Goal: Transaction & Acquisition: Book appointment/travel/reservation

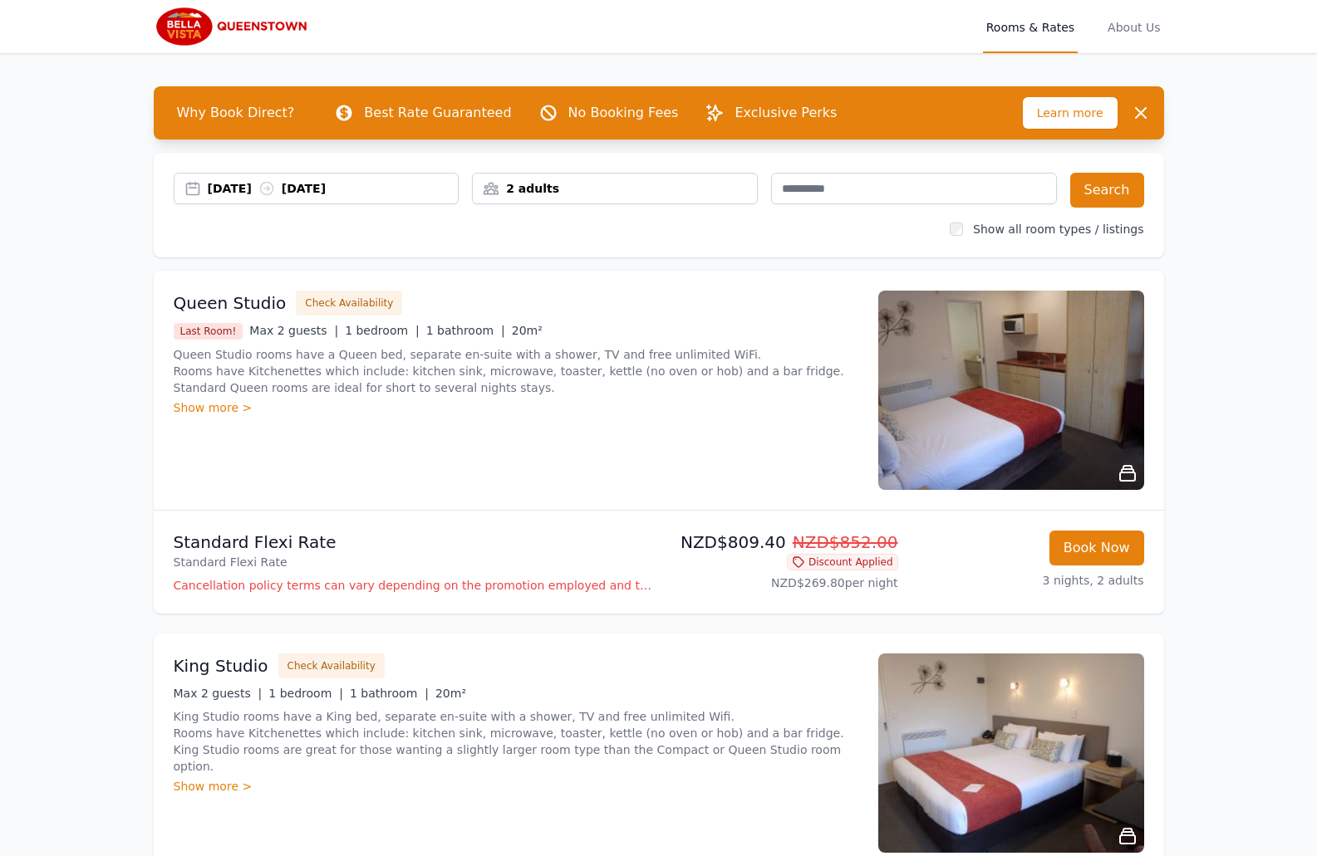
click at [536, 183] on div "2 adults" at bounding box center [615, 188] width 284 height 17
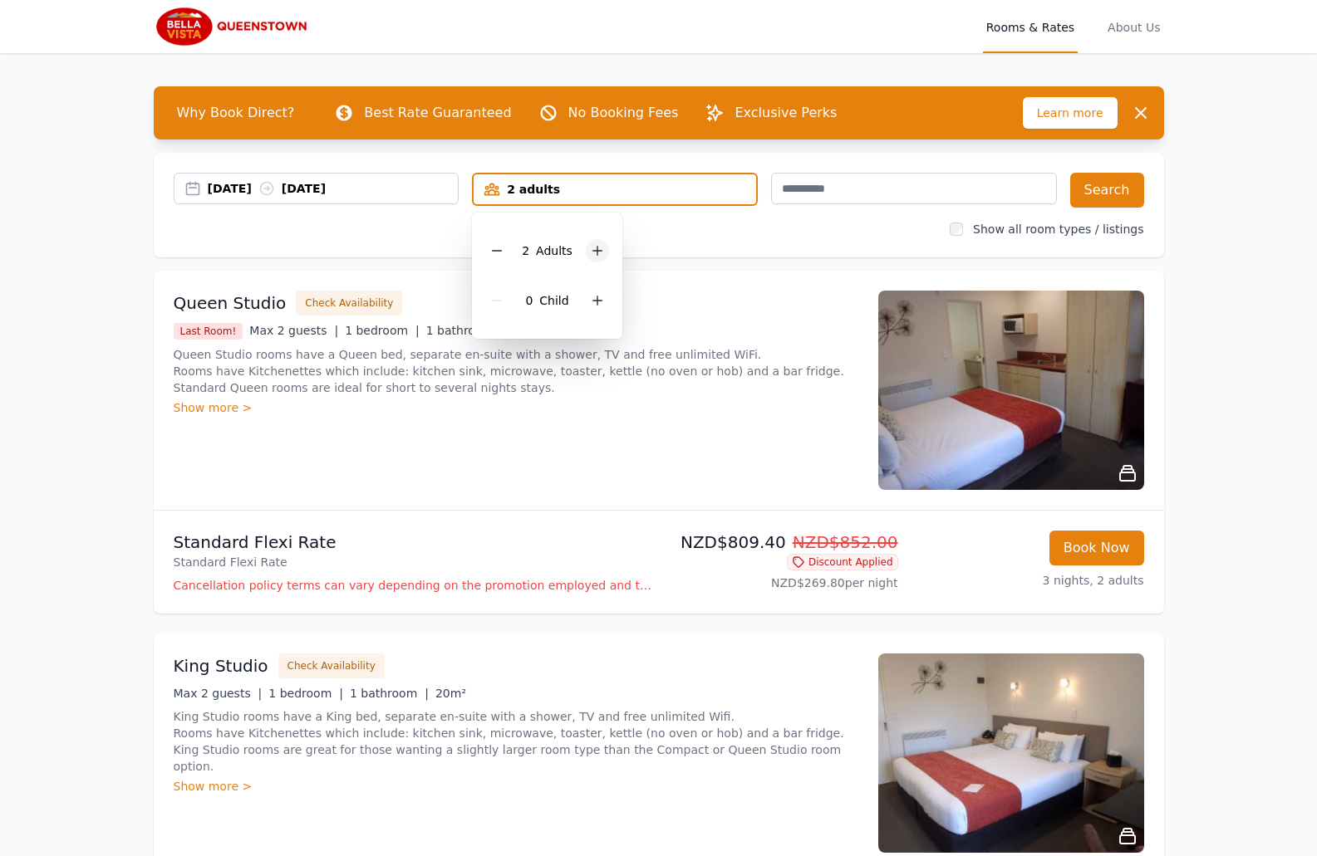
click at [601, 253] on icon at bounding box center [597, 250] width 13 height 13
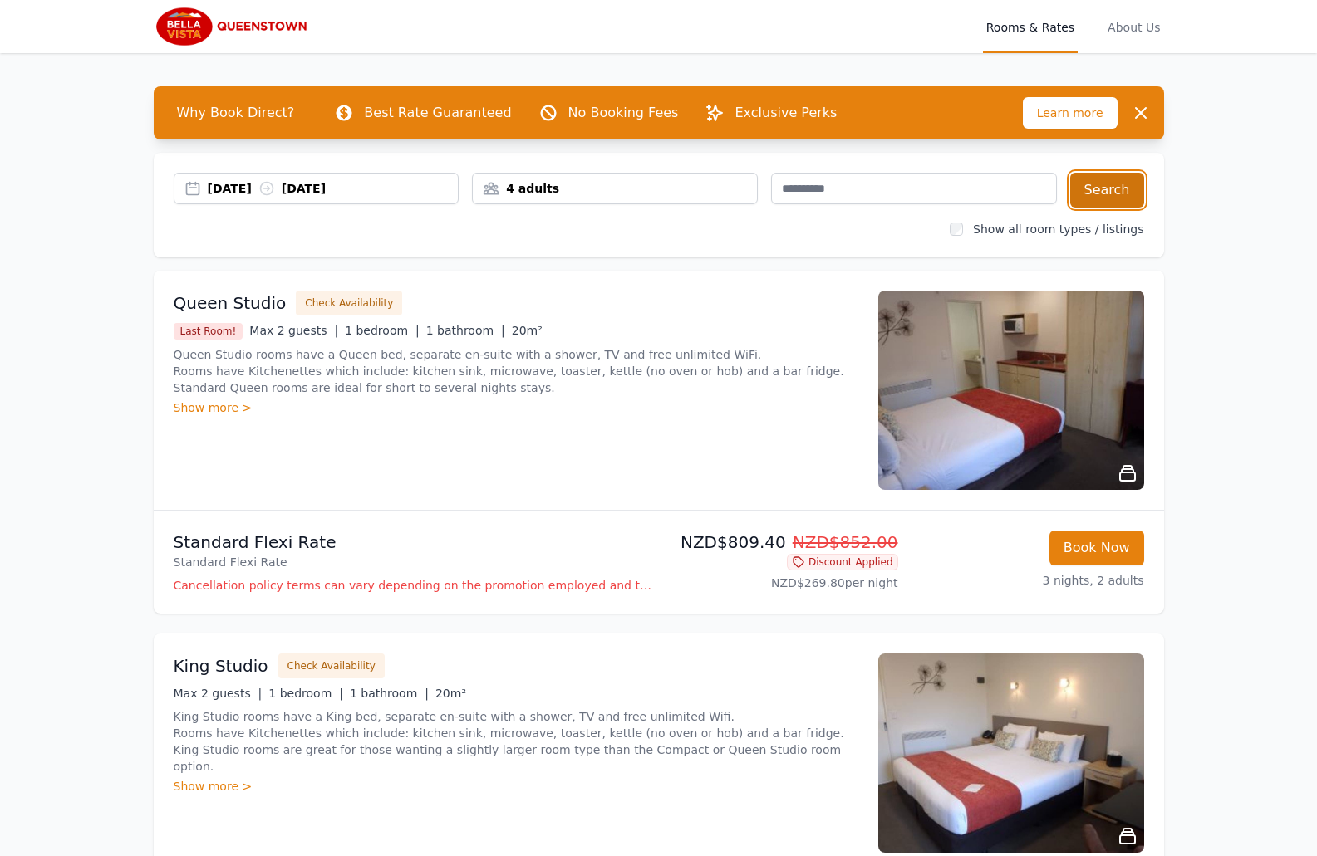
click at [1084, 192] on button "Search" at bounding box center [1107, 190] width 74 height 35
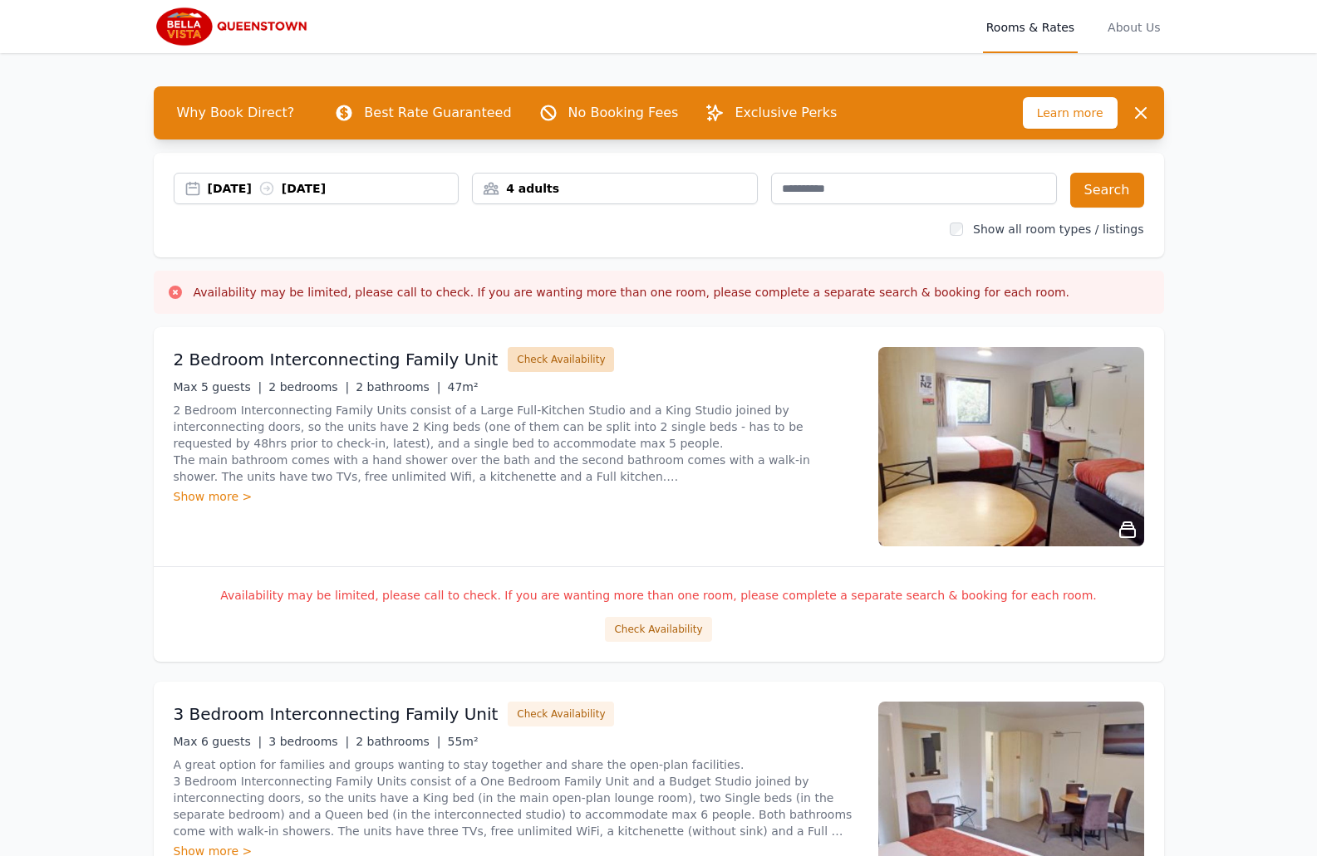
click at [517, 353] on button "Check Availability" at bounding box center [561, 359] width 106 height 25
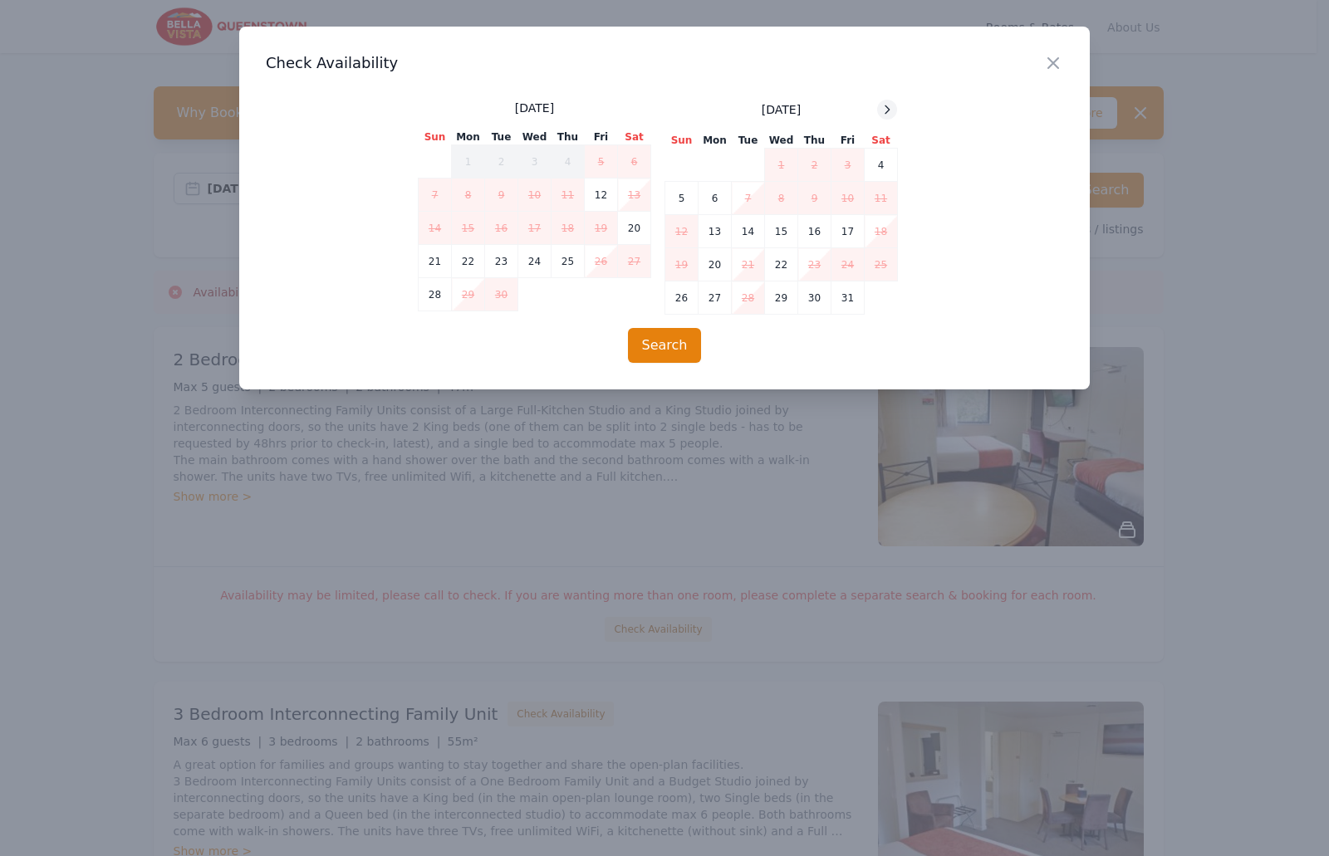
click at [886, 110] on icon at bounding box center [886, 109] width 13 height 13
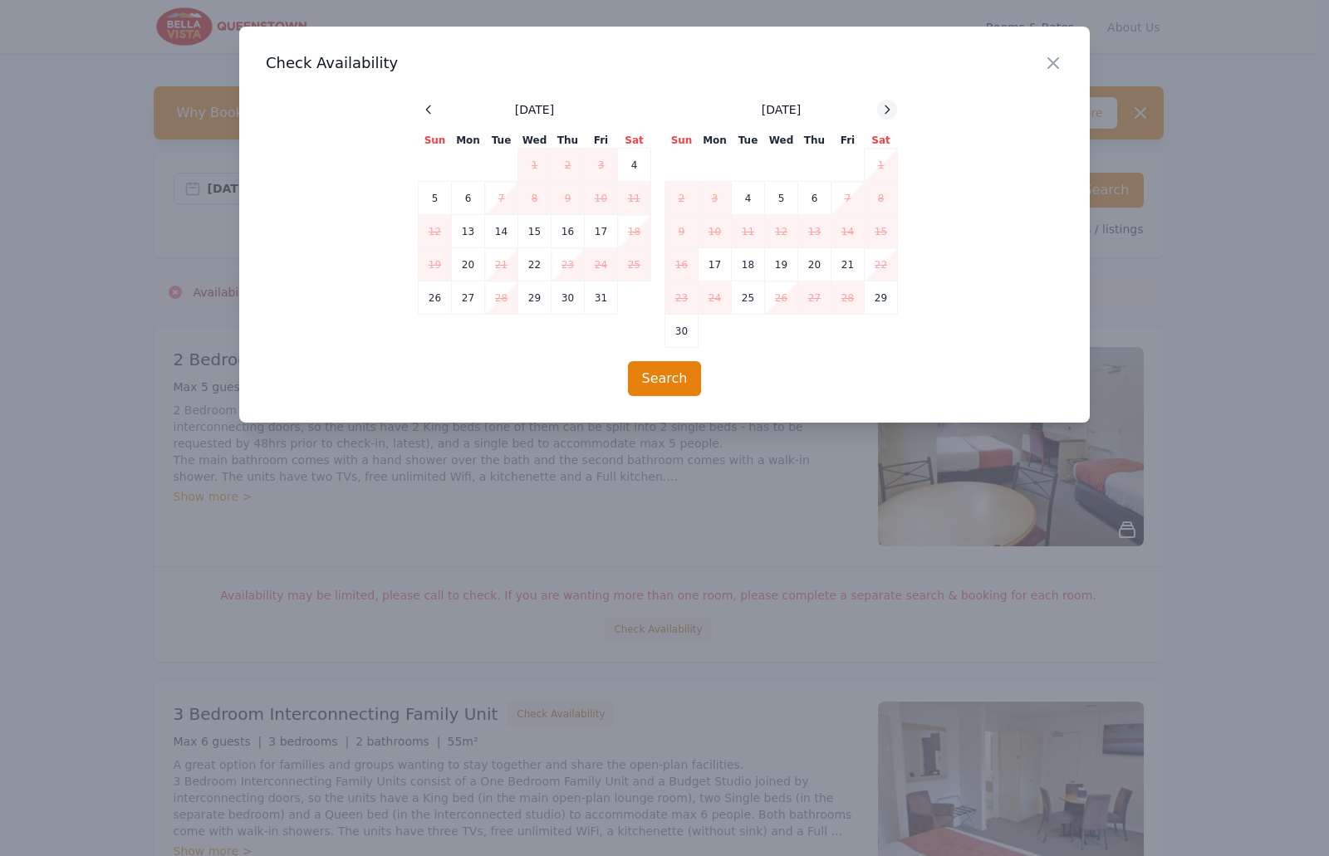
click at [886, 110] on icon at bounding box center [886, 109] width 13 height 13
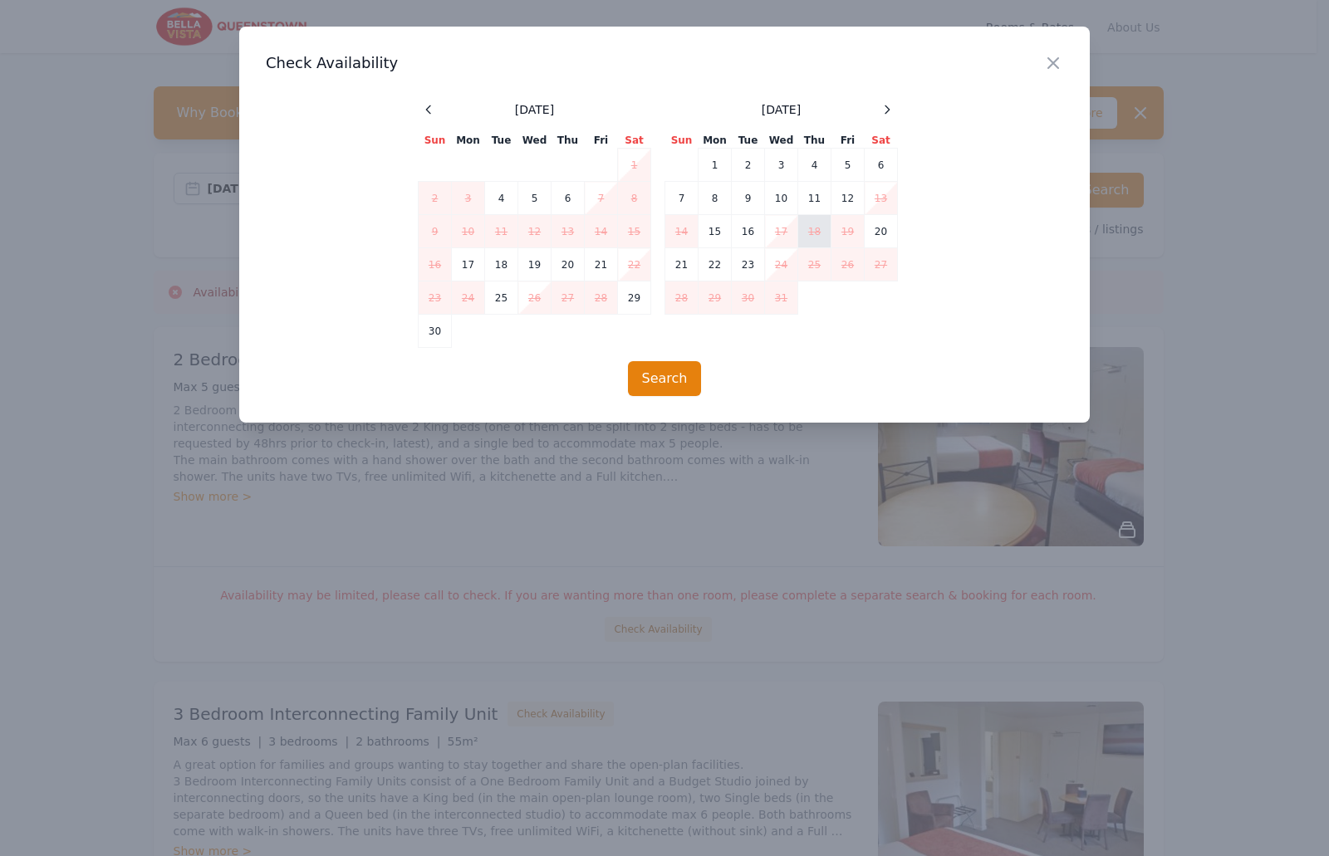
click at [821, 235] on td "18" at bounding box center [814, 231] width 33 height 33
click at [1052, 67] on icon "button" at bounding box center [1053, 63] width 20 height 20
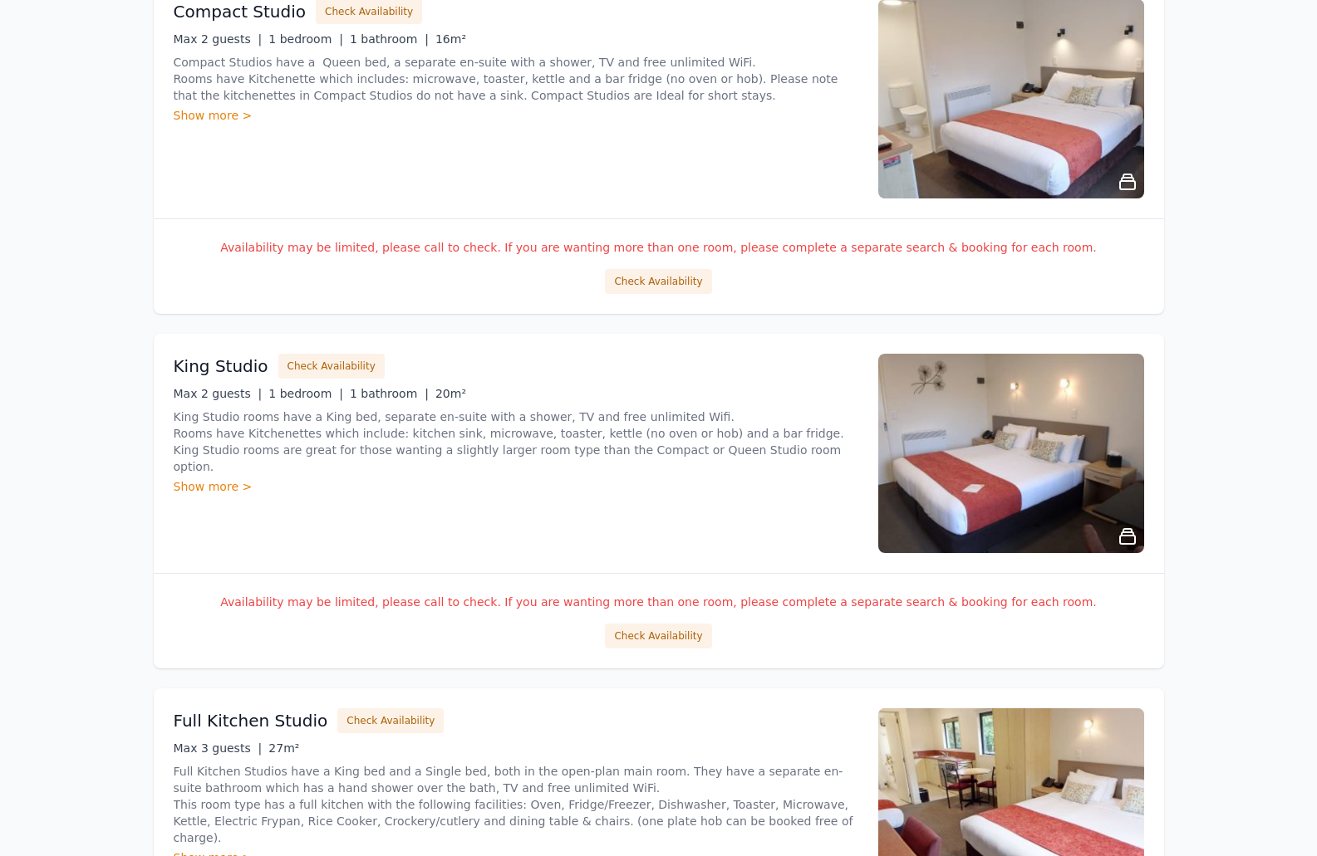
scroll to position [1744, 0]
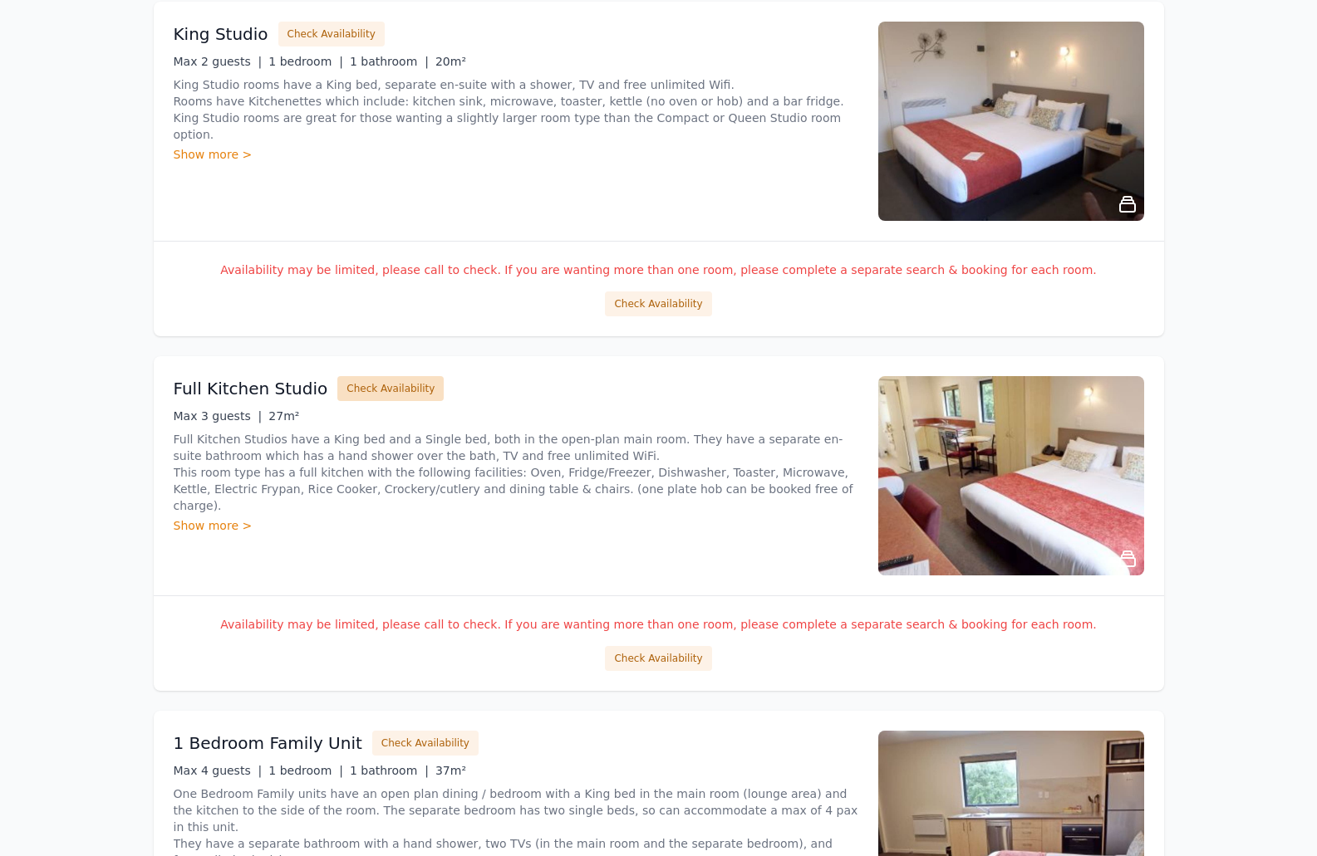
click at [358, 388] on button "Check Availability" at bounding box center [390, 388] width 106 height 25
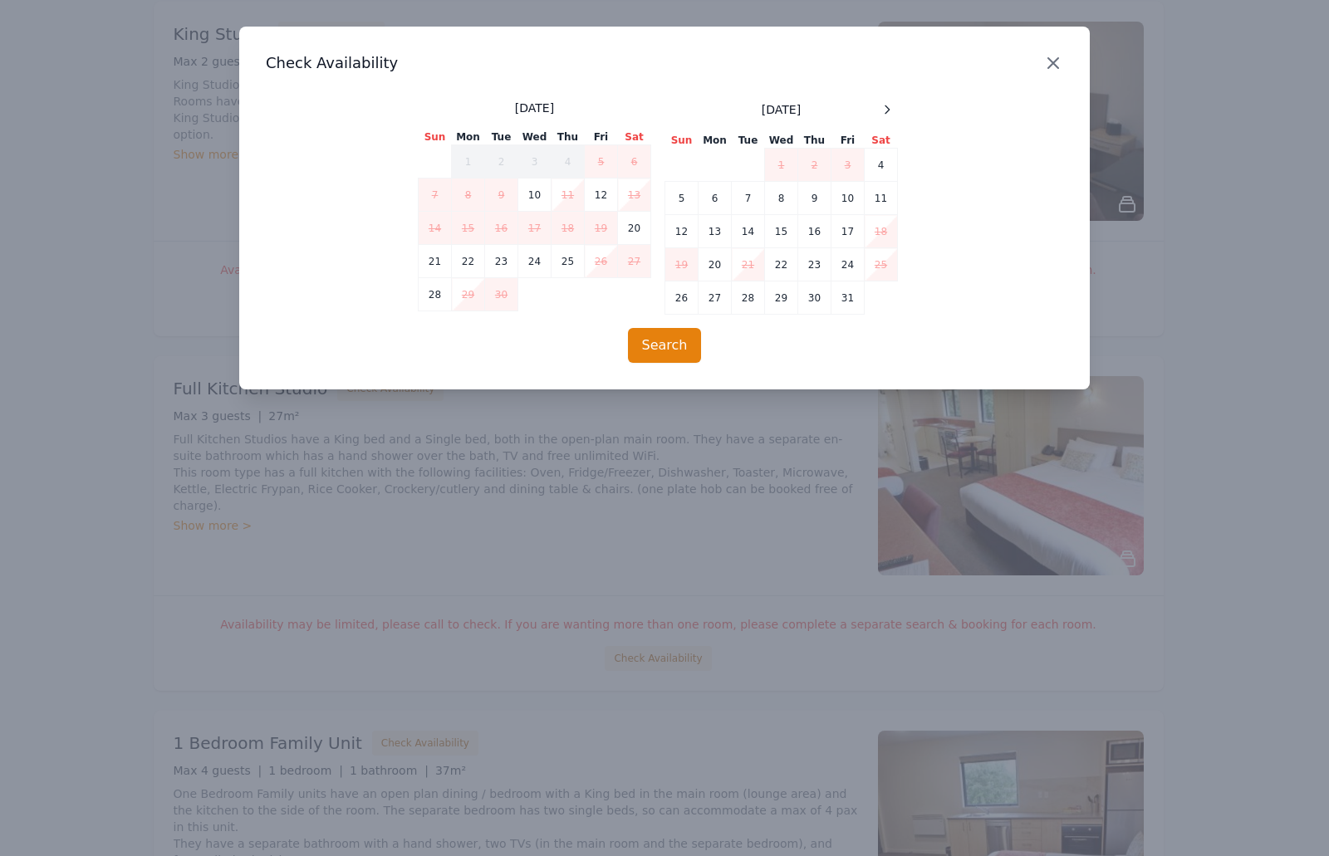
click at [1062, 56] on icon "button" at bounding box center [1053, 63] width 20 height 20
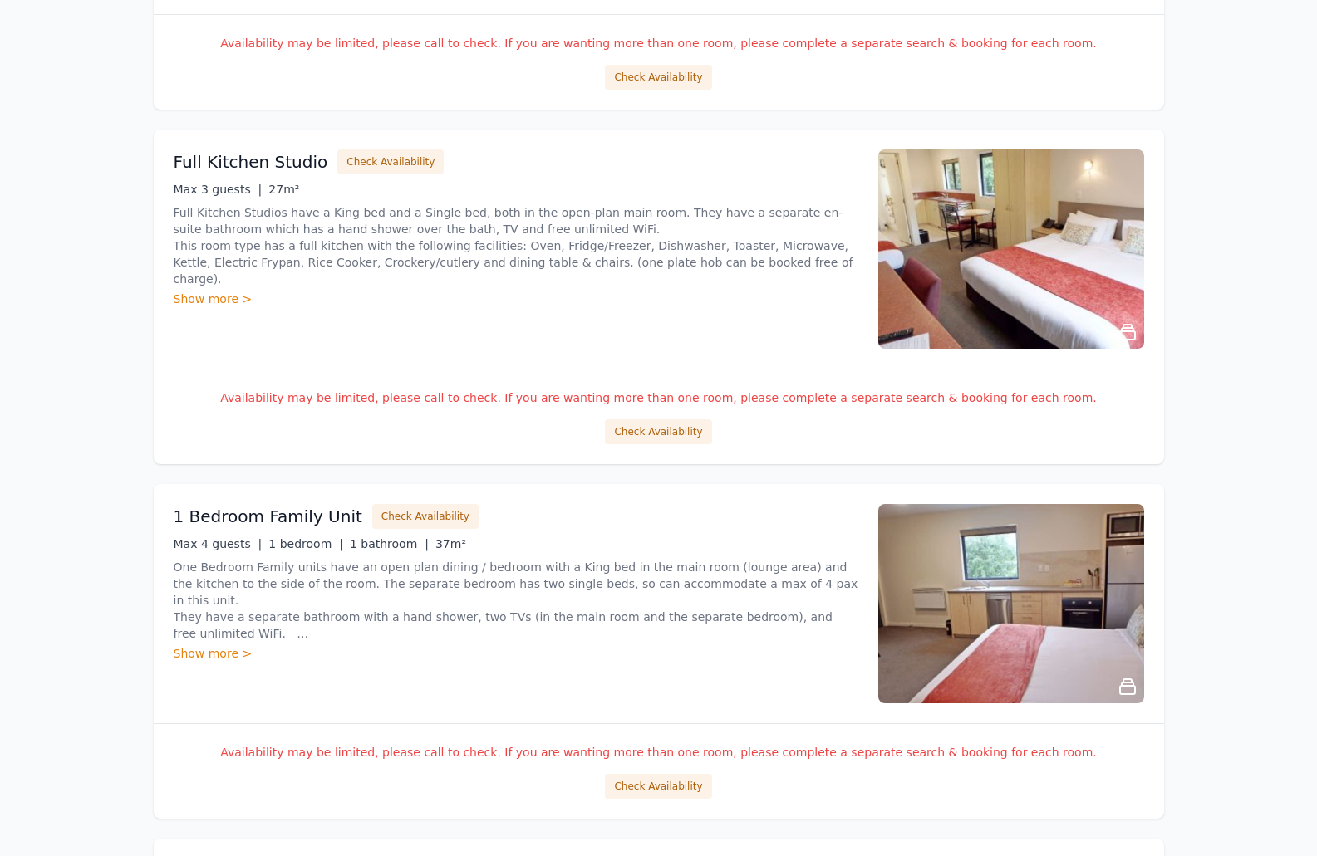
scroll to position [1994, 0]
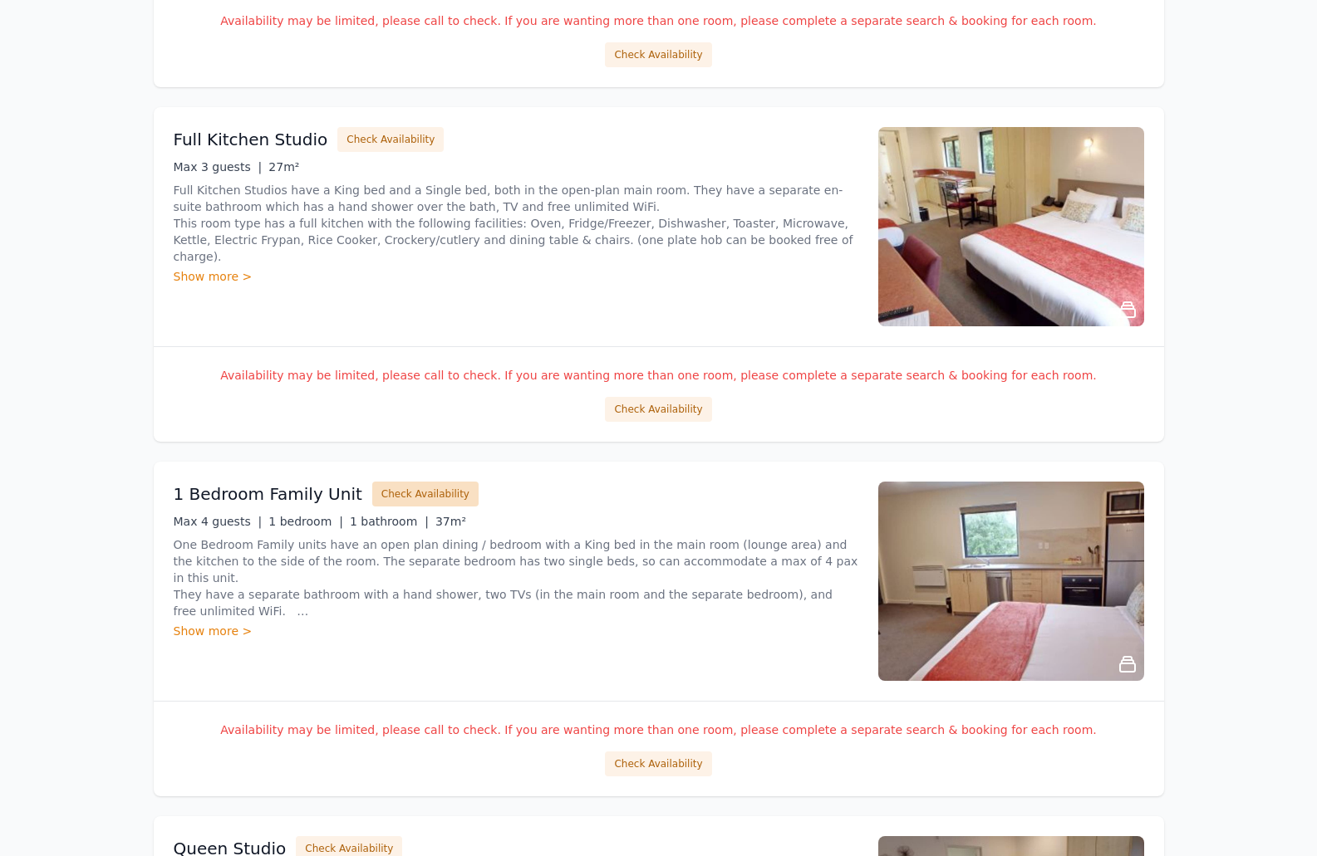
click at [400, 497] on button "Check Availability" at bounding box center [425, 494] width 106 height 25
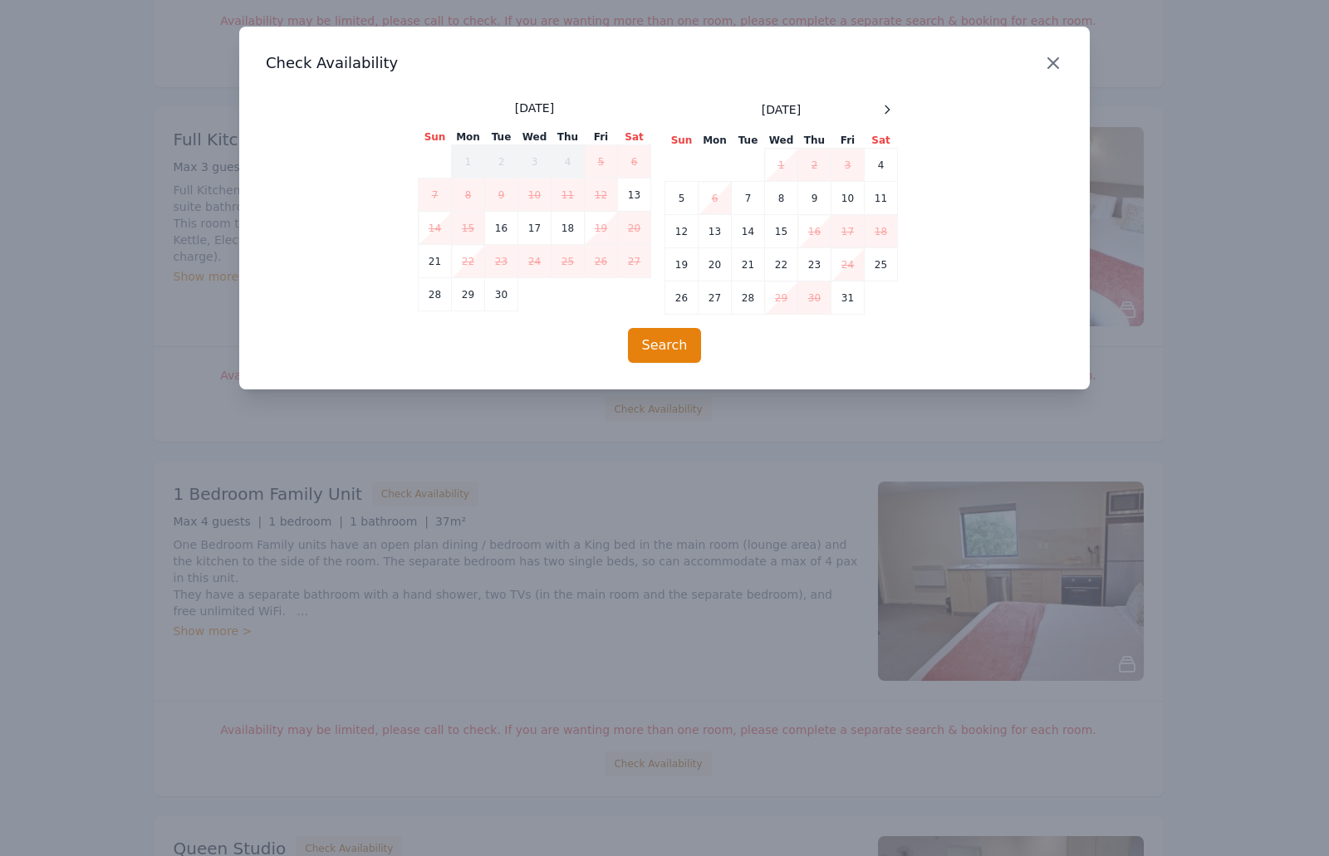
click at [1047, 59] on icon "button" at bounding box center [1053, 63] width 20 height 20
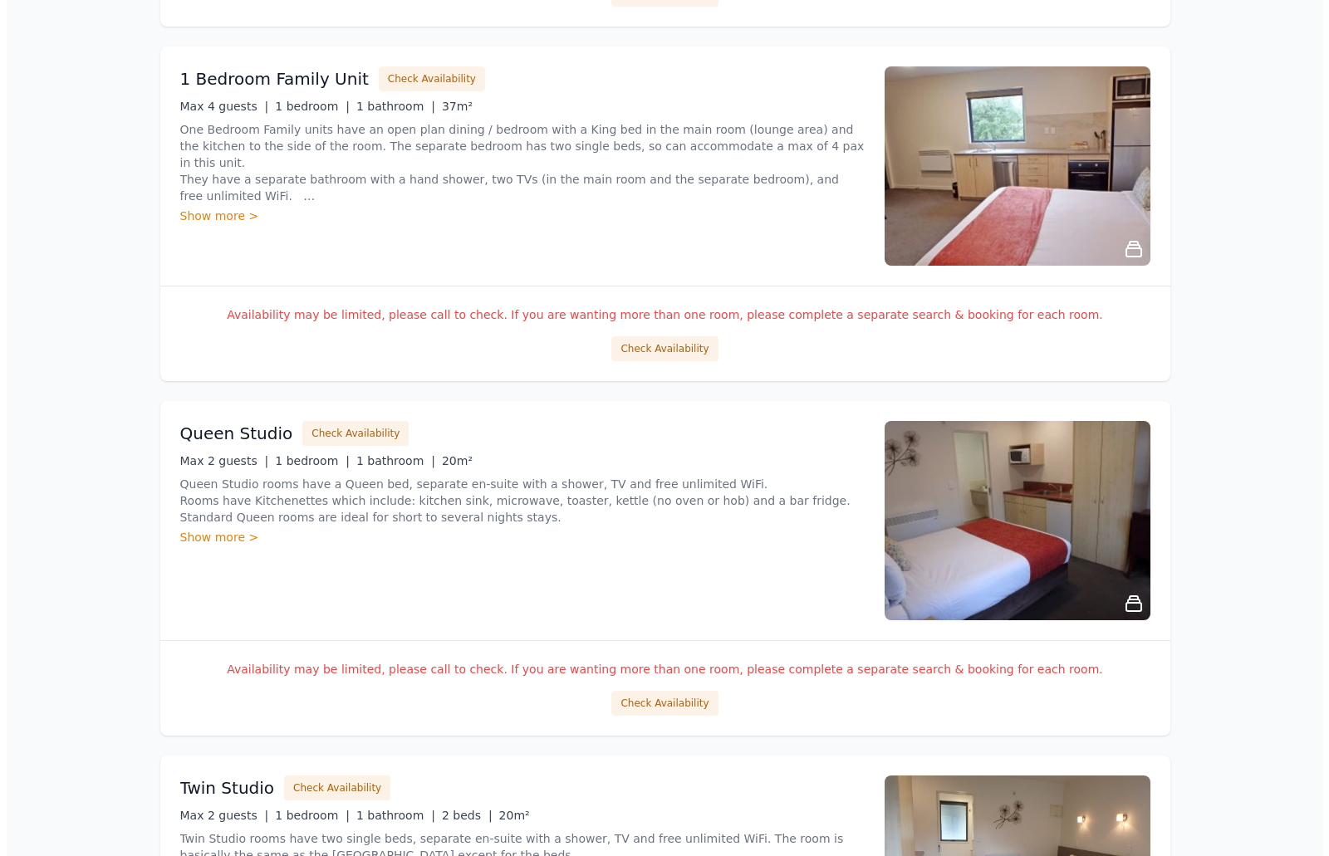
scroll to position [2824, 0]
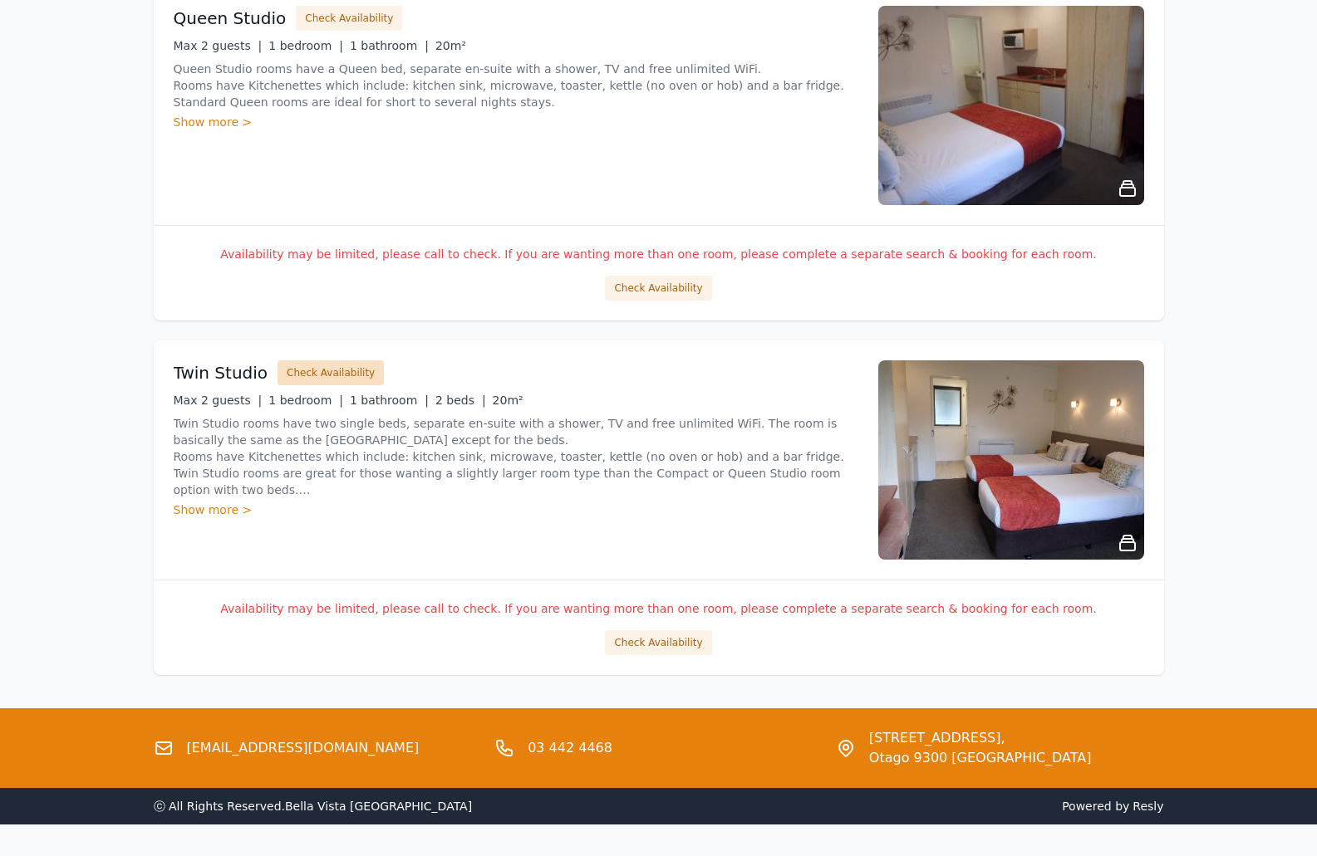
click at [338, 375] on button "Check Availability" at bounding box center [330, 372] width 106 height 25
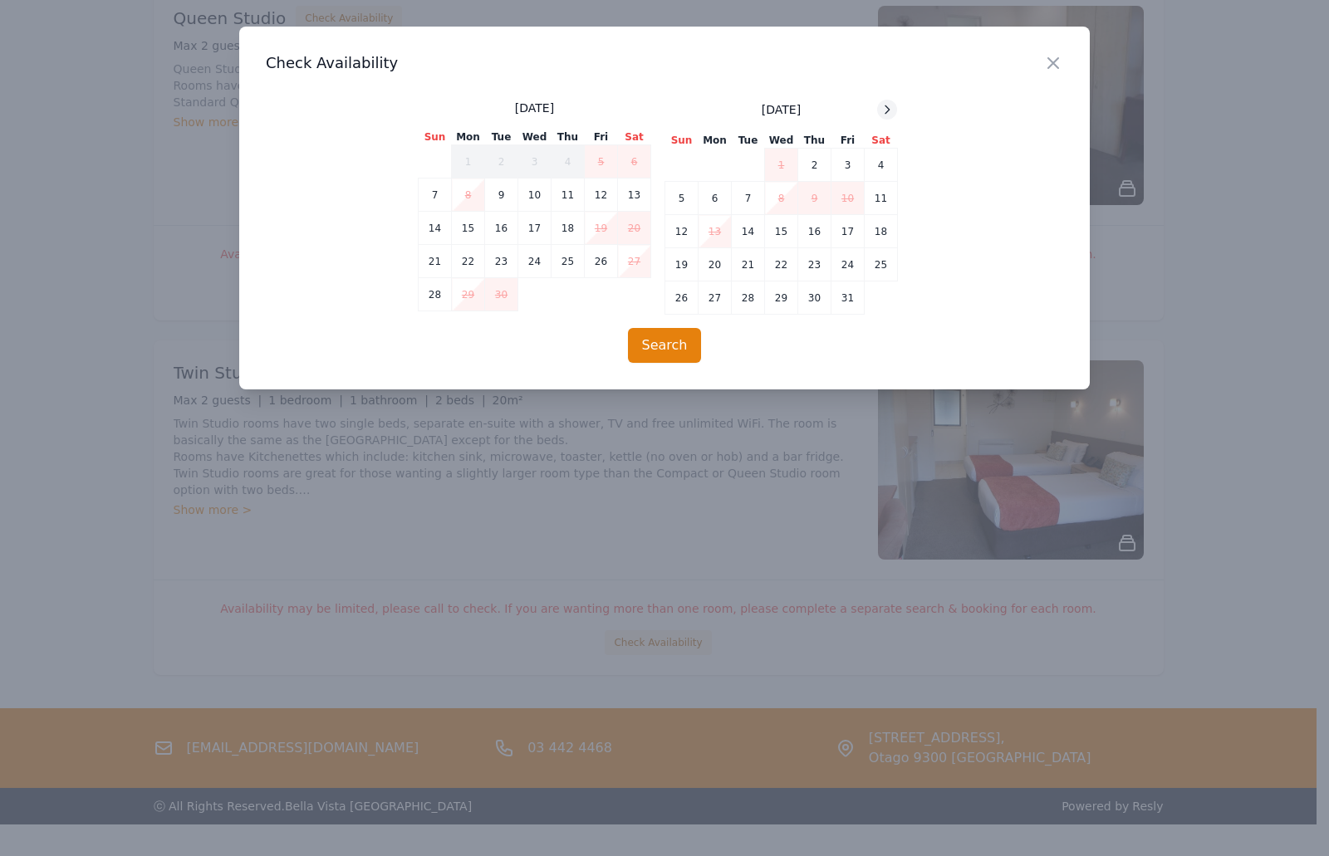
click at [895, 115] on div at bounding box center [887, 110] width 20 height 20
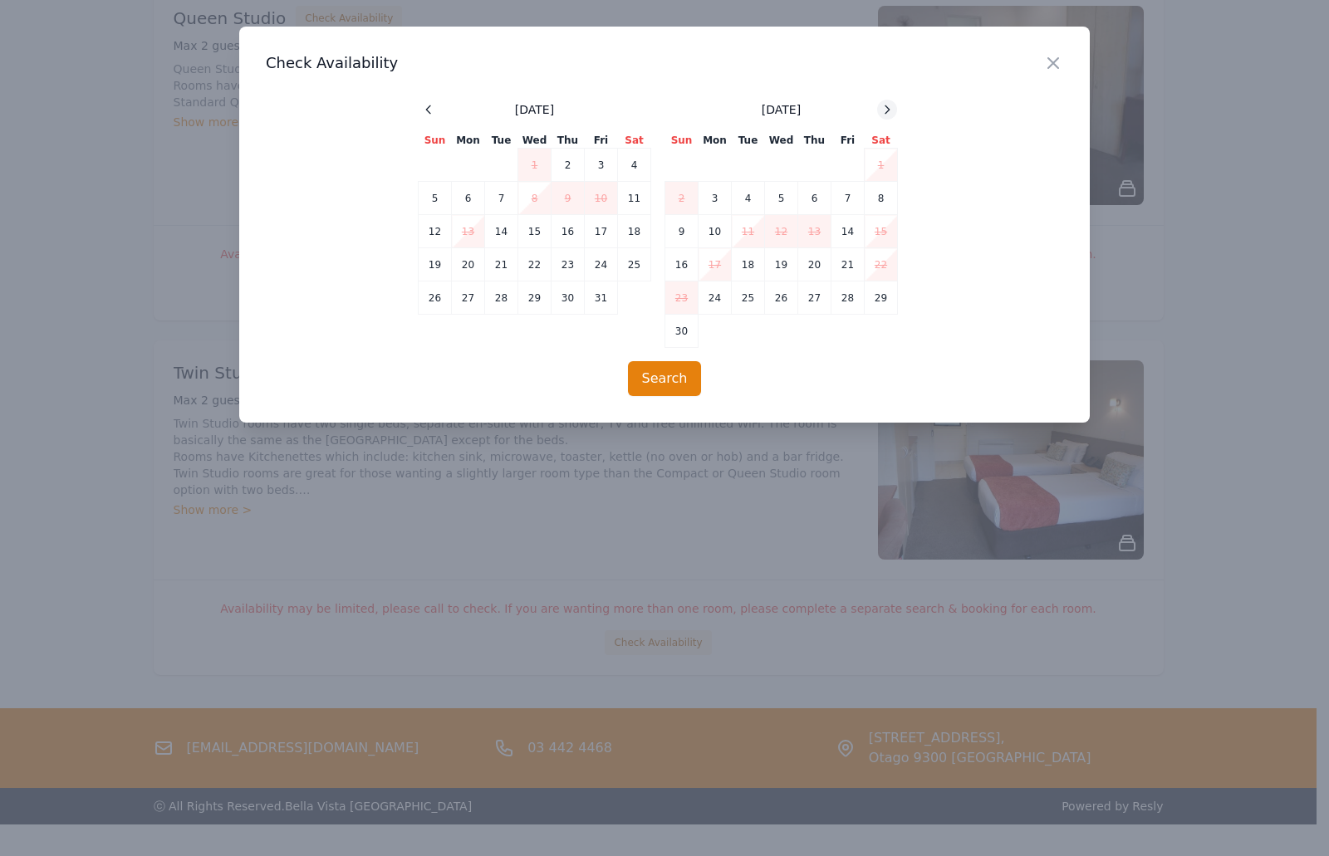
click at [895, 115] on div at bounding box center [887, 110] width 20 height 20
click at [808, 241] on td "18" at bounding box center [814, 231] width 33 height 33
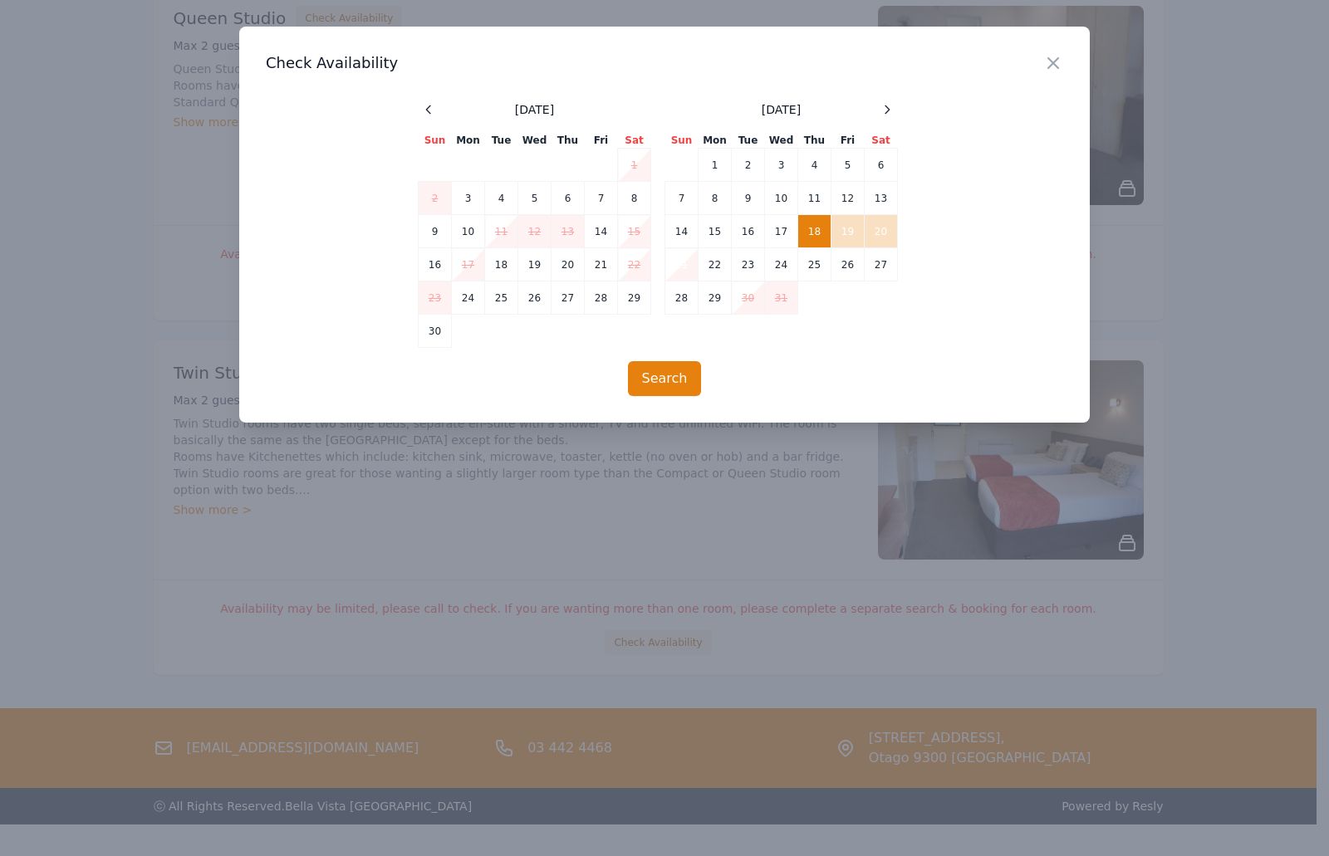
click at [674, 262] on td "21" at bounding box center [681, 264] width 33 height 33
click at [660, 380] on button "Search" at bounding box center [665, 378] width 74 height 35
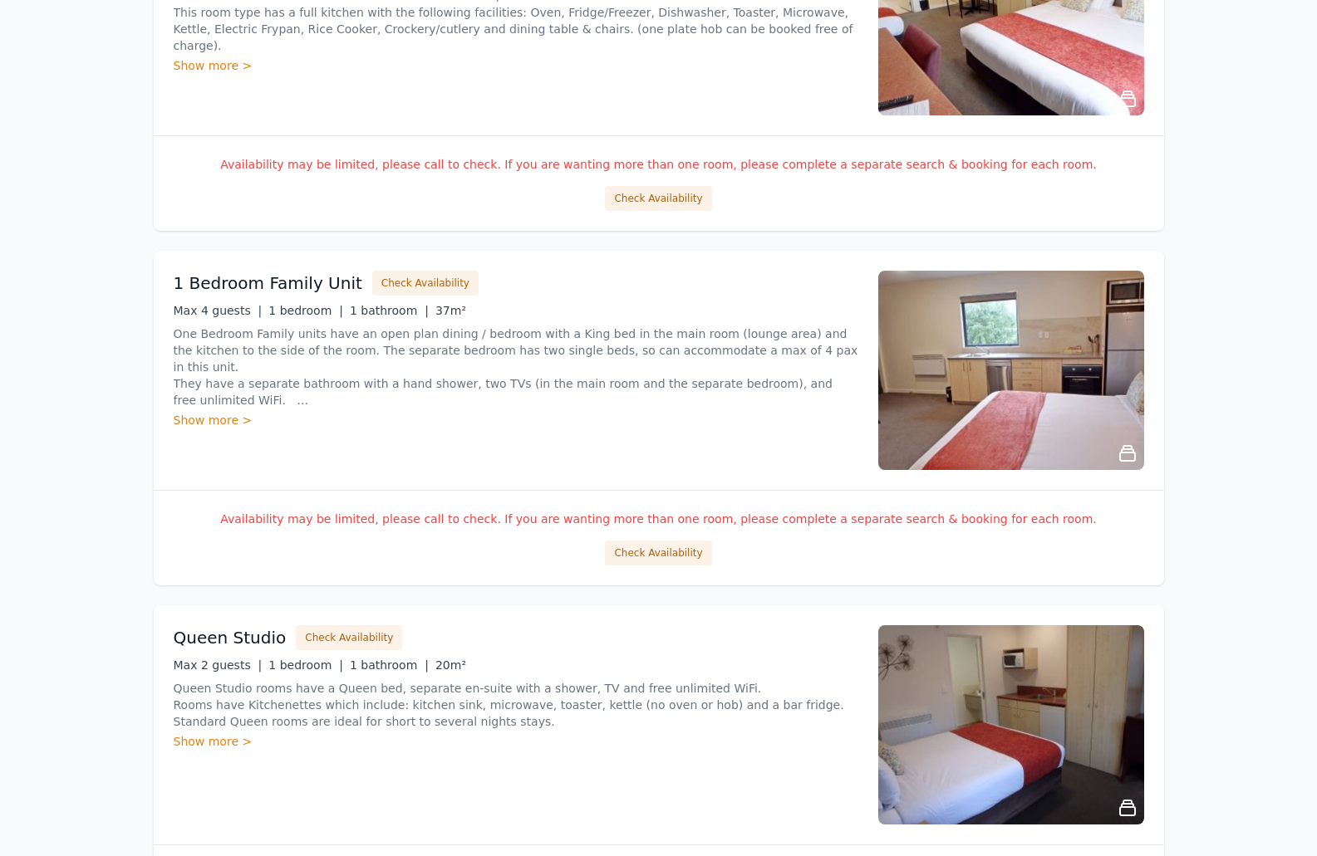
scroll to position [1959, 0]
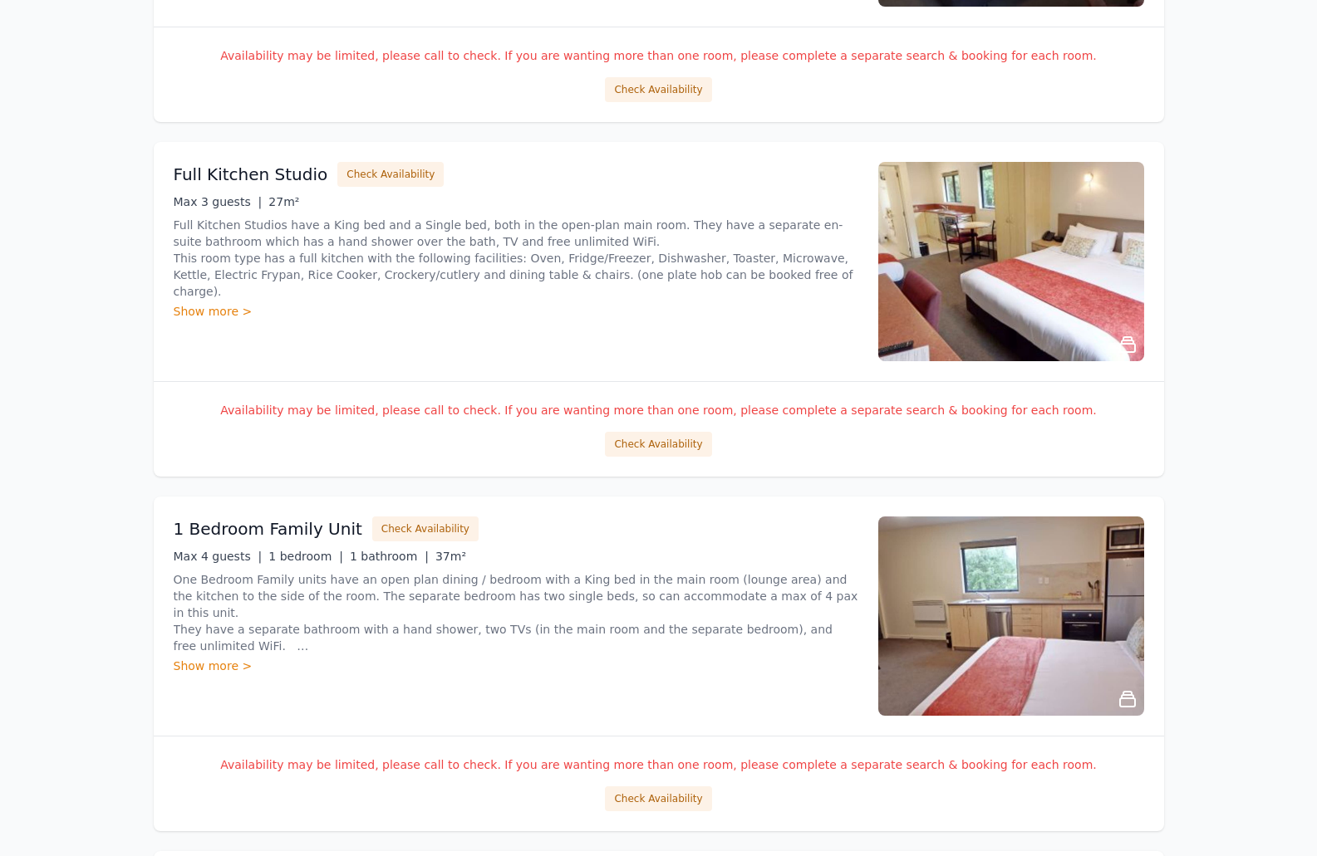
click at [1018, 565] on img at bounding box center [1011, 616] width 266 height 199
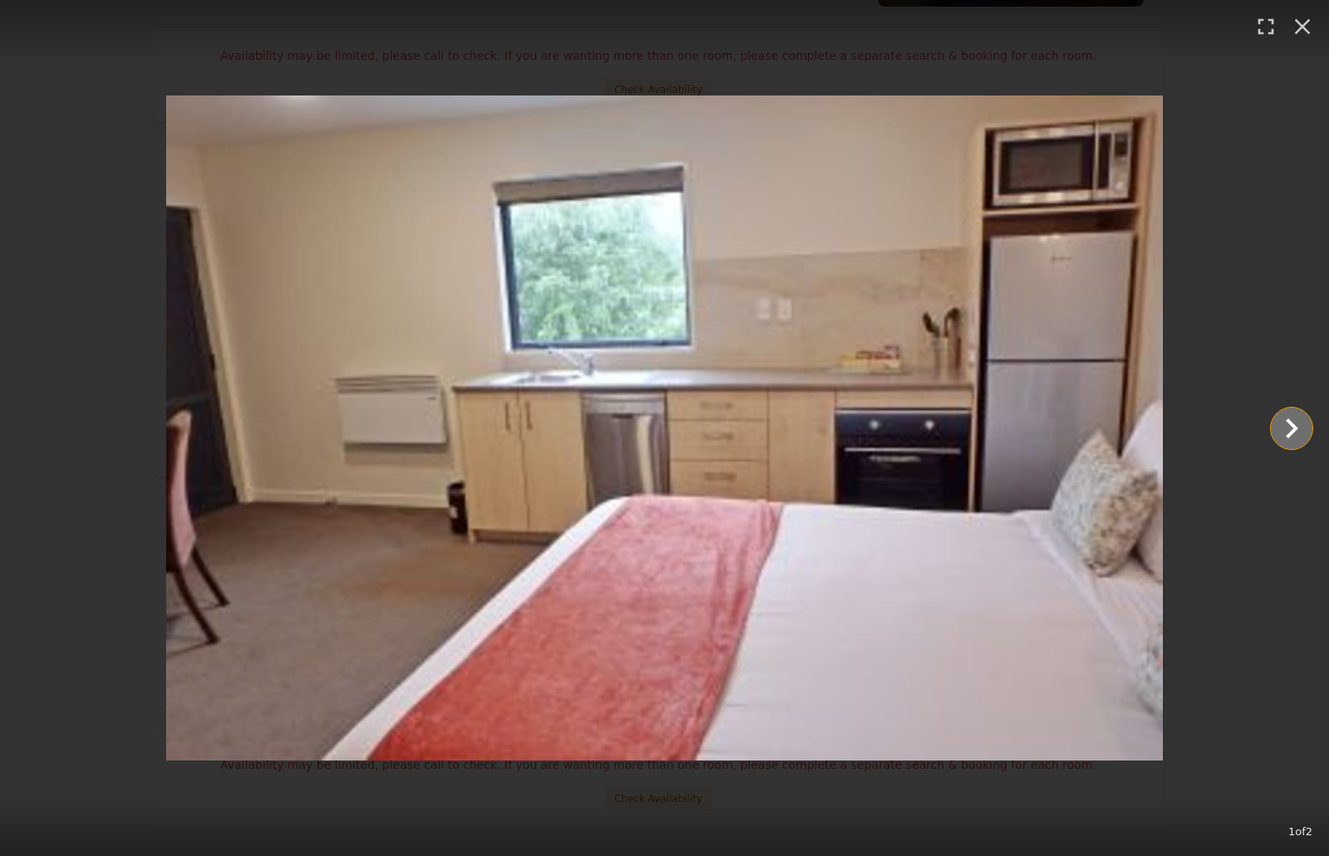
click at [1295, 429] on icon "Show slide 2 of 2" at bounding box center [1292, 429] width 12 height 20
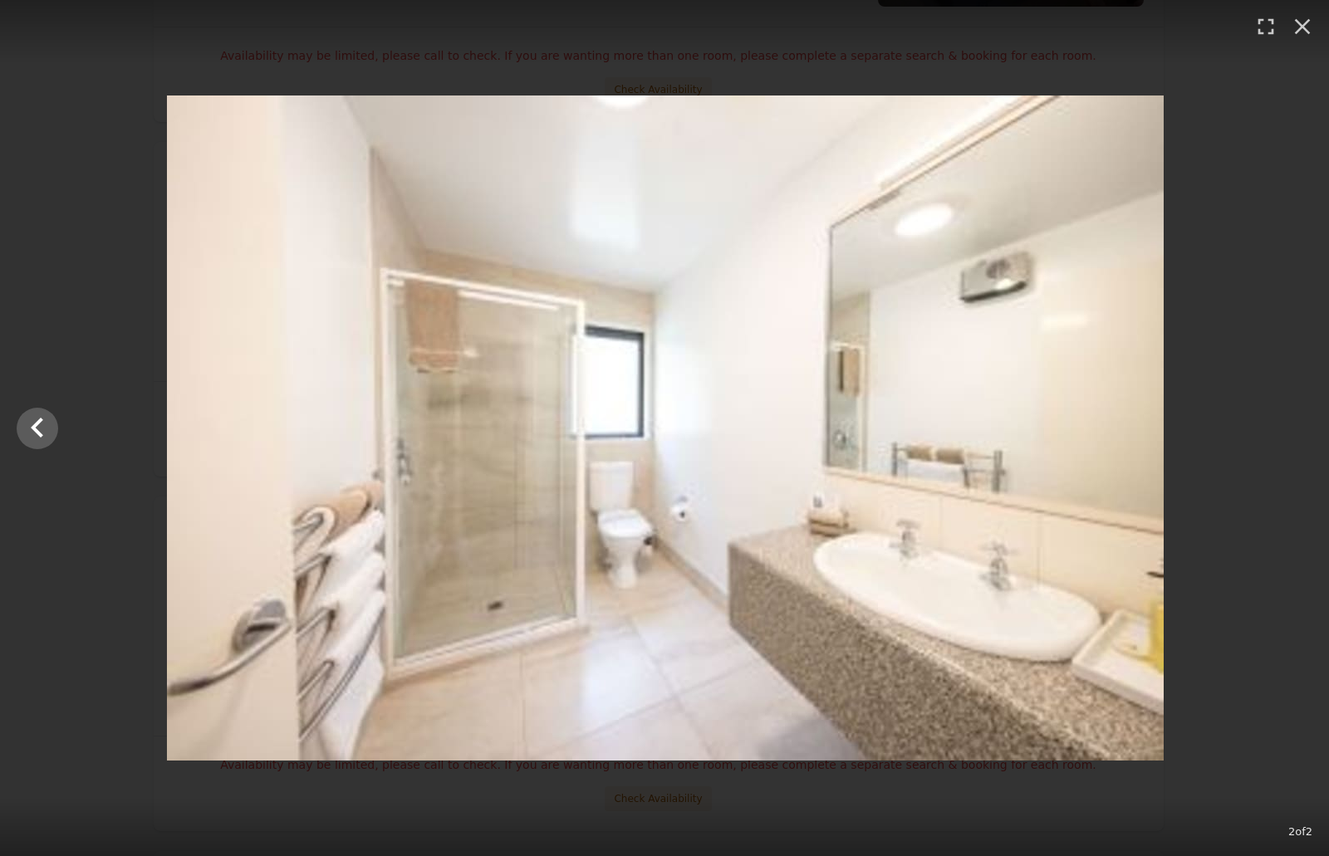
click at [1295, 429] on div at bounding box center [665, 428] width 1329 height 665
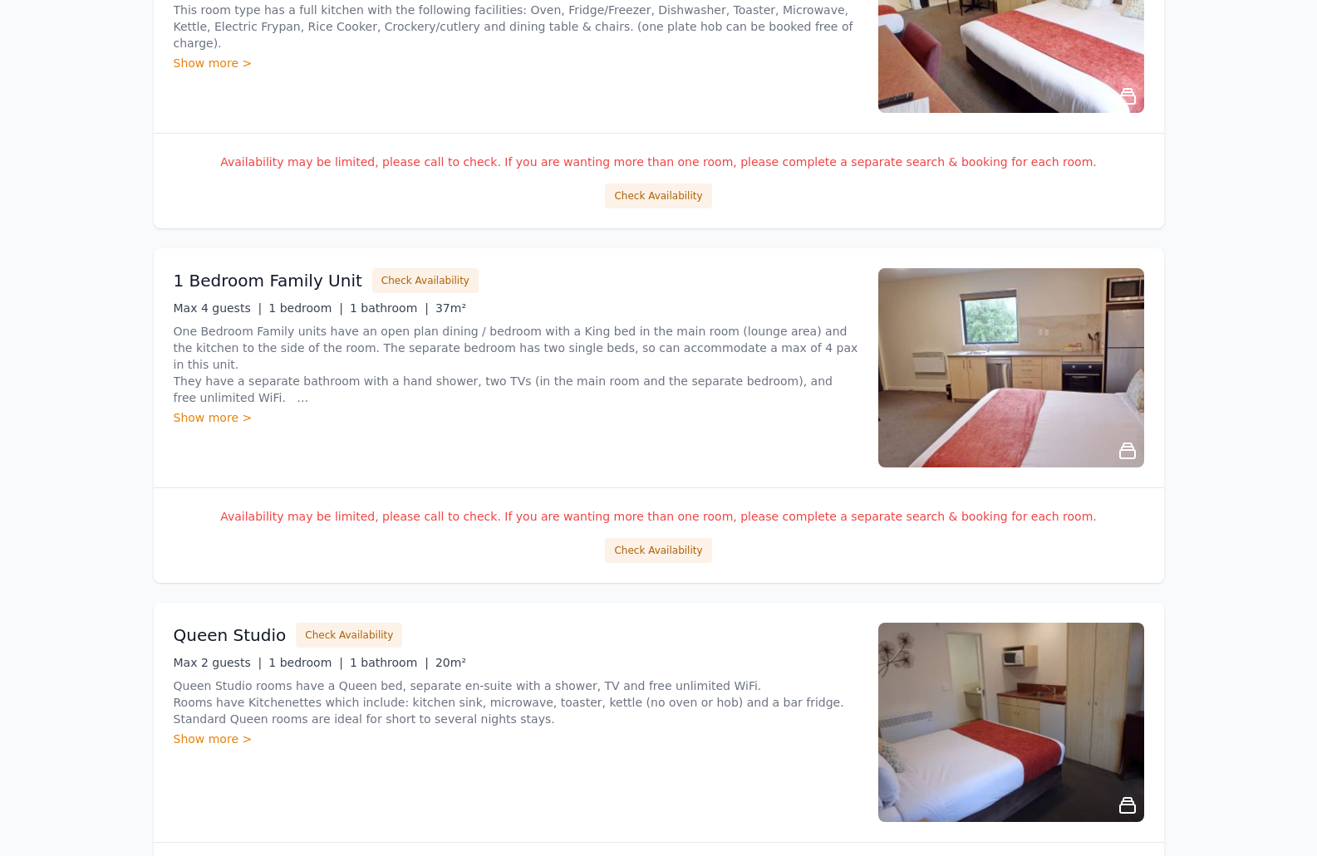
scroll to position [2208, 0]
click at [655, 551] on button "Check Availability" at bounding box center [658, 549] width 106 height 25
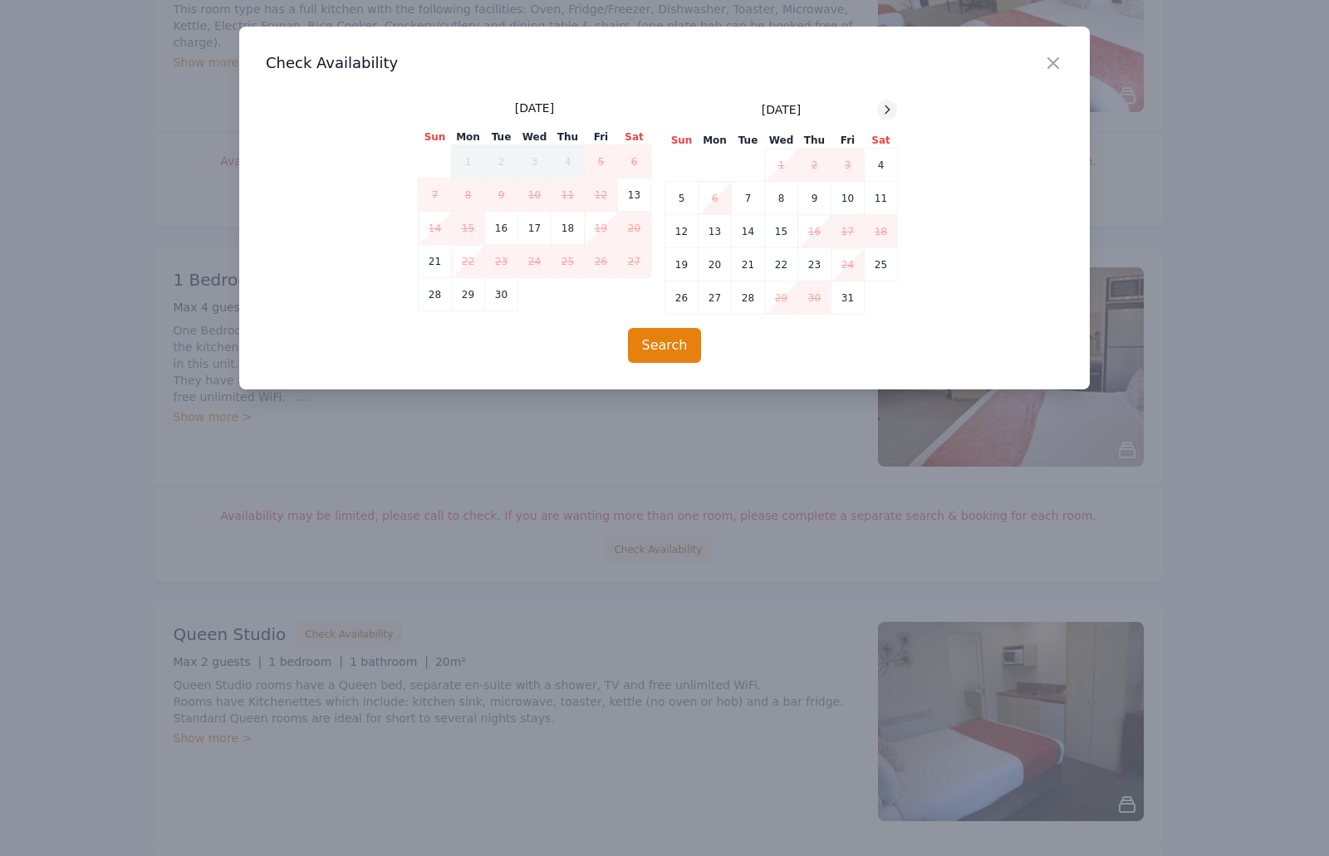
click at [884, 111] on icon at bounding box center [886, 109] width 13 height 13
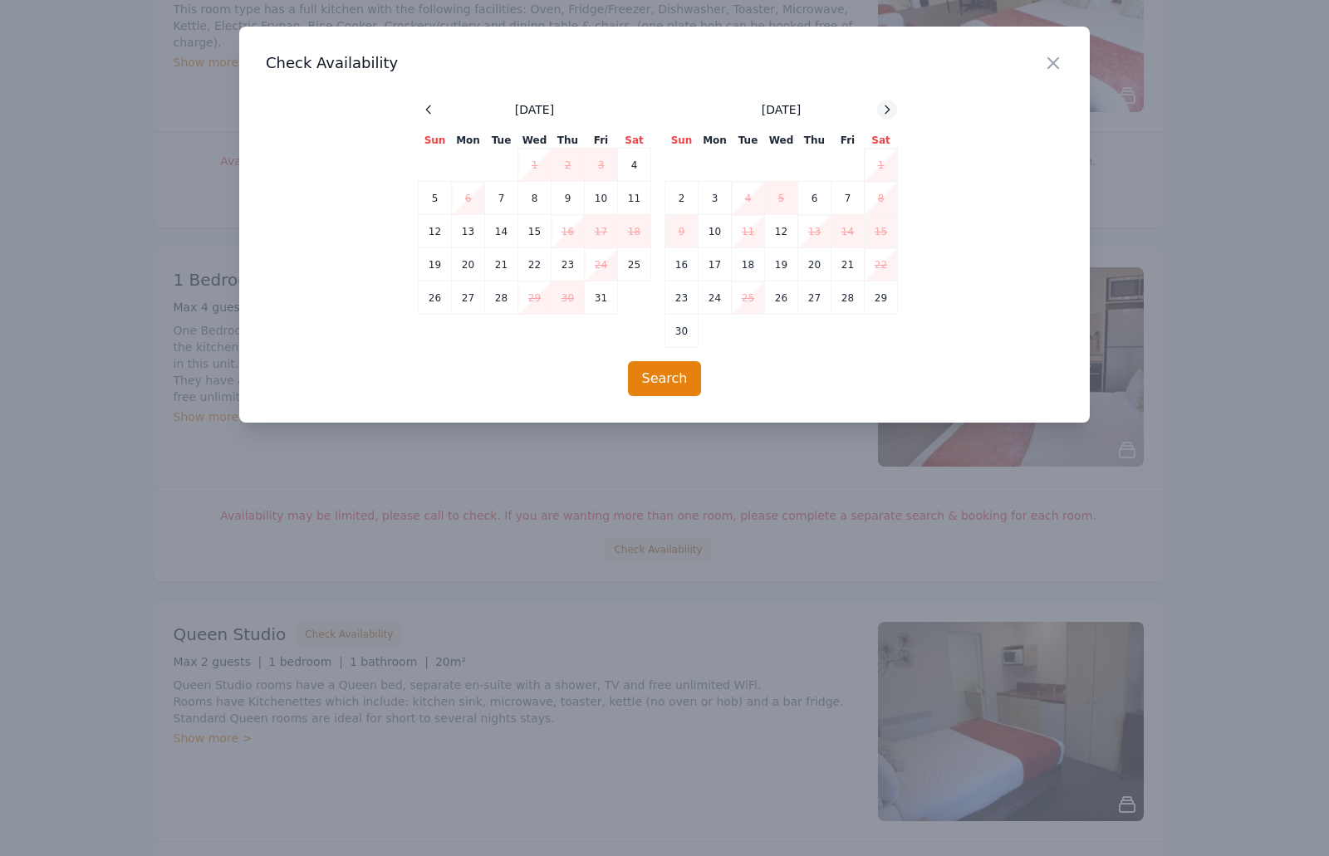
click at [884, 111] on icon at bounding box center [886, 109] width 13 height 13
click at [1058, 61] on icon "button" at bounding box center [1053, 63] width 20 height 20
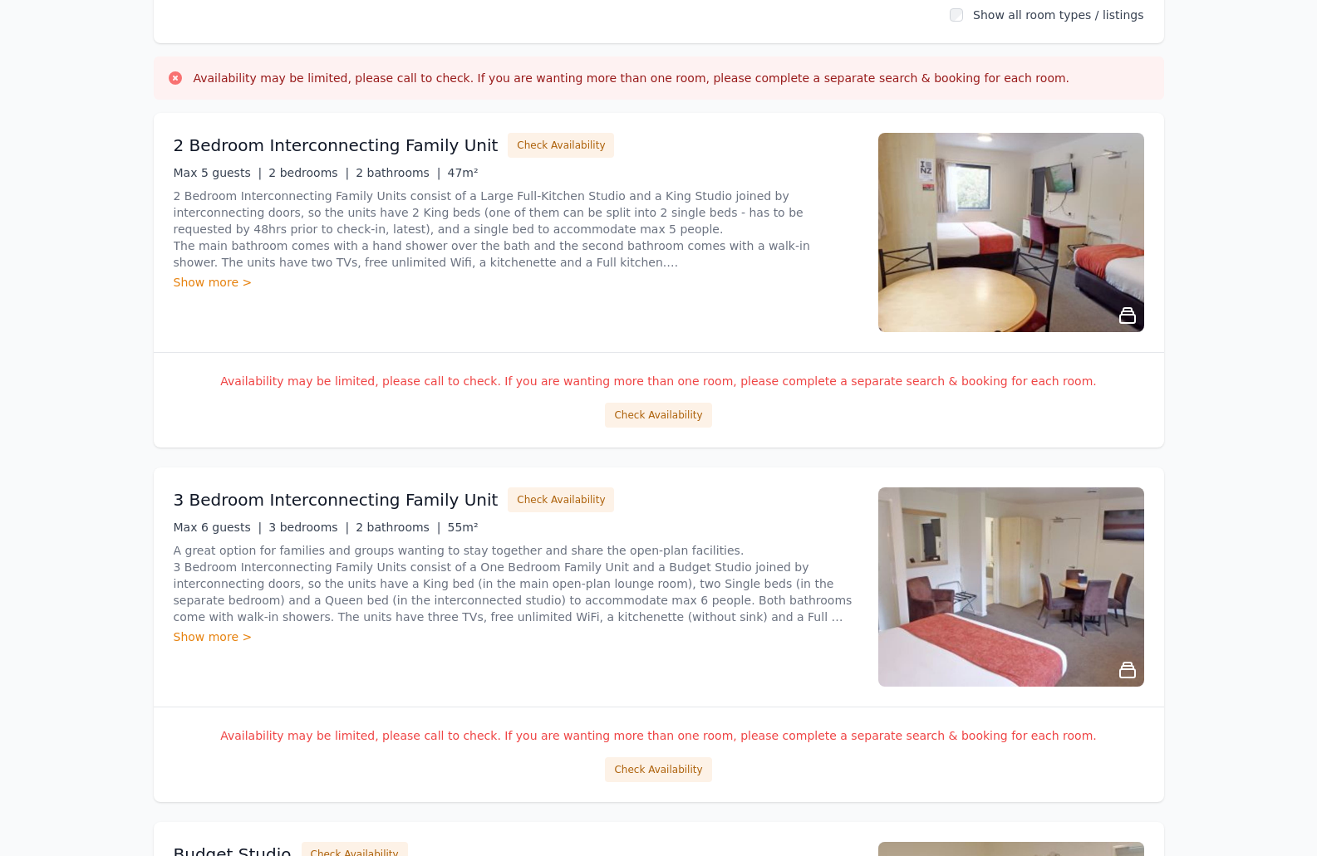
scroll to position [0, 0]
